Goal: Information Seeking & Learning: Learn about a topic

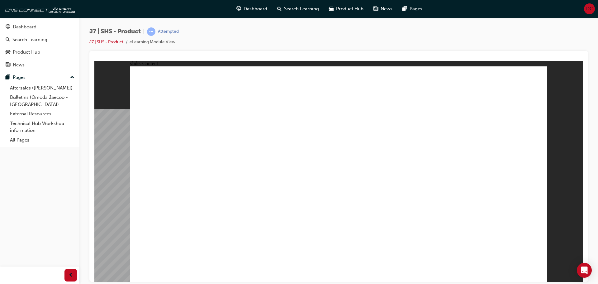
drag, startPoint x: 457, startPoint y: 123, endPoint x: 472, endPoint y: 116, distance: 17.2
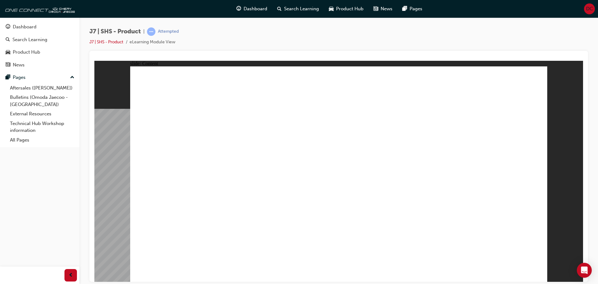
drag, startPoint x: 492, startPoint y: 223, endPoint x: 487, endPoint y: 235, distance: 13.1
